Goal: Task Accomplishment & Management: Manage account settings

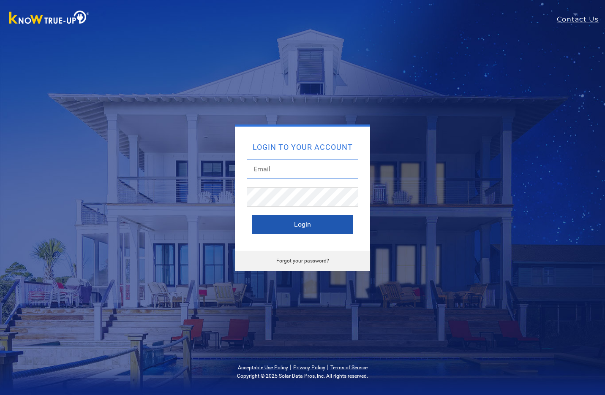
type input "[PERSON_NAME][EMAIL_ADDRESS][PERSON_NAME][DOMAIN_NAME]"
click at [303, 224] on button "Login" at bounding box center [302, 224] width 101 height 19
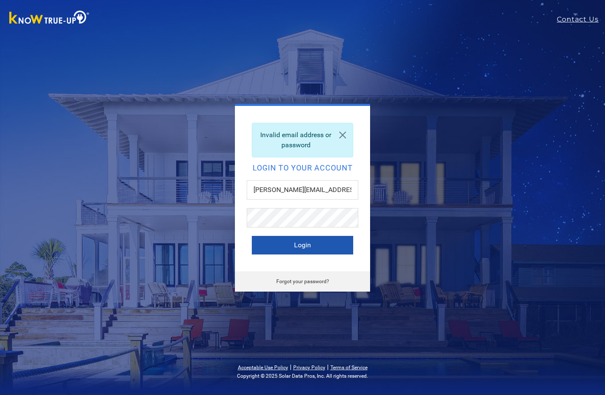
click at [295, 249] on button "Login" at bounding box center [302, 245] width 101 height 19
click at [426, 220] on div "Invalid email address or password Login to your account Anthony.ramire@wdibsola…" at bounding box center [303, 198] width 372 height 188
click at [299, 190] on input "[PERSON_NAME][EMAIL_ADDRESS][PERSON_NAME][DOMAIN_NAME]" at bounding box center [303, 189] width 112 height 19
type input "Anthony.ramirez@wdibsolar.com"
click at [302, 246] on button "Login" at bounding box center [302, 245] width 101 height 19
